Goal: Task Accomplishment & Management: Use online tool/utility

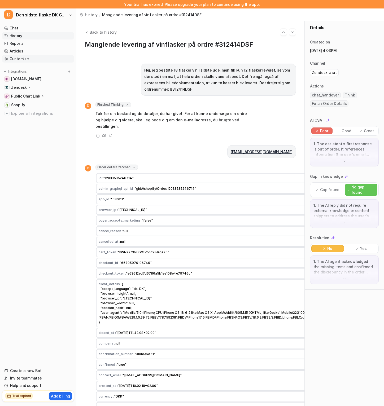
scroll to position [75, 0]
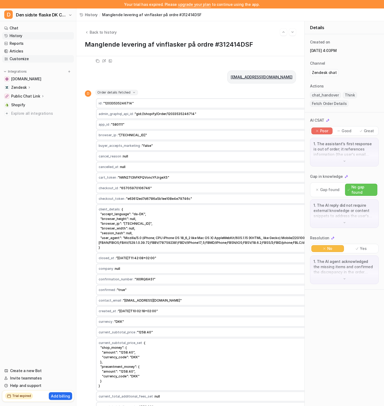
click at [38, 60] on link "Customize" at bounding box center [38, 58] width 72 height 7
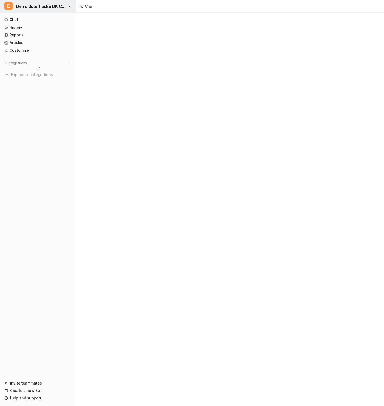
click at [45, 7] on span "Den sidste flaske DK Chatbot" at bounding box center [41, 6] width 51 height 7
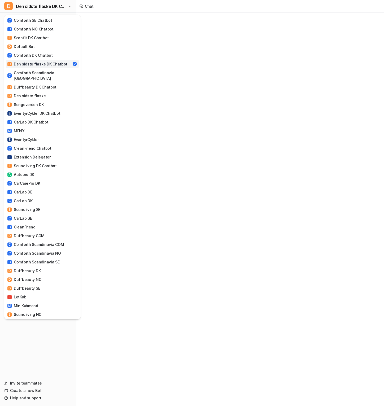
click at [144, 23] on div "D Den sidste flaske DK Chatbot C Comforth SE Chatbot C Comforth NO Chatbot S Sc…" at bounding box center [192, 203] width 384 height 406
click at [57, 8] on span "Den sidste flaske DK Chatbot" at bounding box center [41, 6] width 51 height 7
type textarea "**********"
click at [190, 90] on div "D Den sidste flaske DK Chatbot C Comforth SE Chatbot C Comforth NO Chatbot S Sc…" at bounding box center [192, 203] width 384 height 406
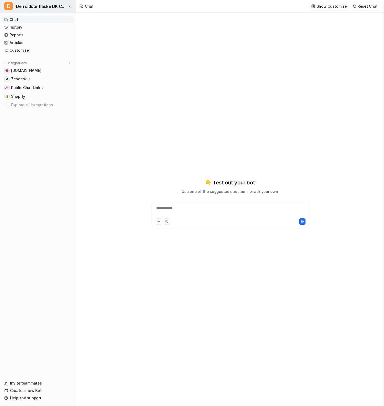
click at [55, 8] on span "Den sidste flaske DK Chatbot" at bounding box center [41, 6] width 51 height 7
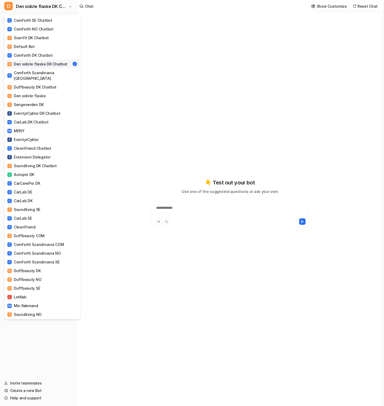
click at [134, 57] on div "D Den sidste flaske DK Chatbot C Comforth SE Chatbot C Comforth NO Chatbot S Sc…" at bounding box center [192, 203] width 384 height 406
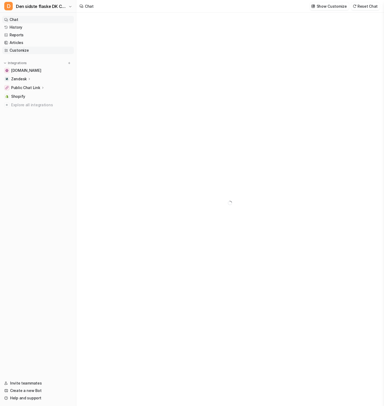
click at [31, 51] on link "Customize" at bounding box center [38, 50] width 72 height 7
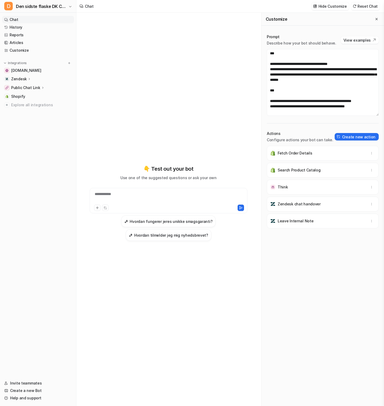
scroll to position [725, 0]
click at [312, 75] on textarea at bounding box center [322, 82] width 112 height 67
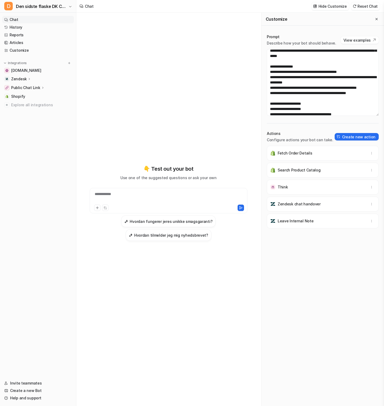
scroll to position [432, 0]
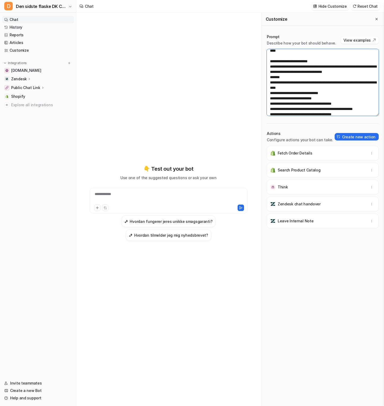
click at [316, 58] on textarea at bounding box center [322, 82] width 112 height 67
drag, startPoint x: 270, startPoint y: 59, endPoint x: 316, endPoint y: 91, distance: 56.1
click at [316, 91] on textarea at bounding box center [322, 82] width 112 height 67
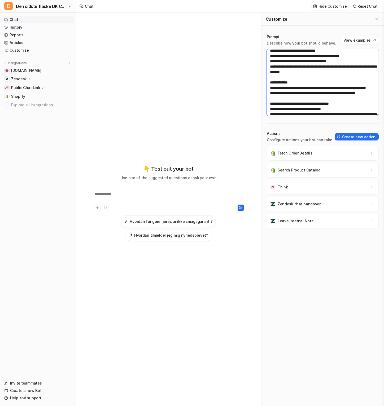
scroll to position [539, 0]
